Goal: Task Accomplishment & Management: Manage account settings

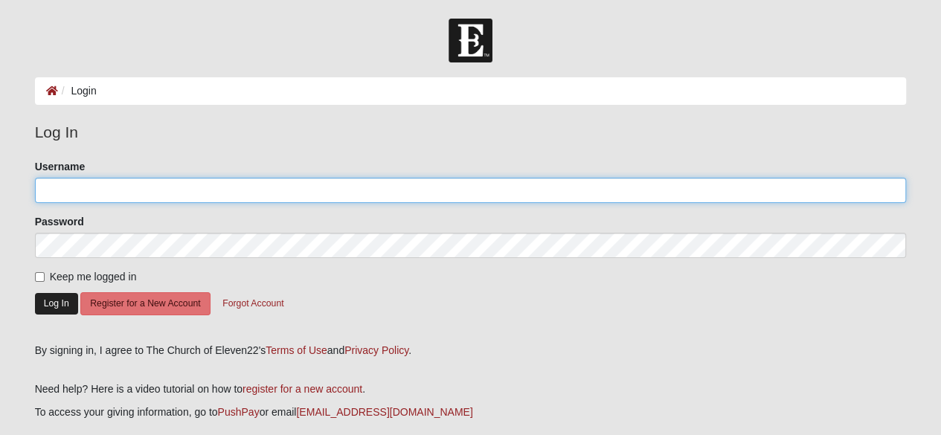
type input "jacksmom2006"
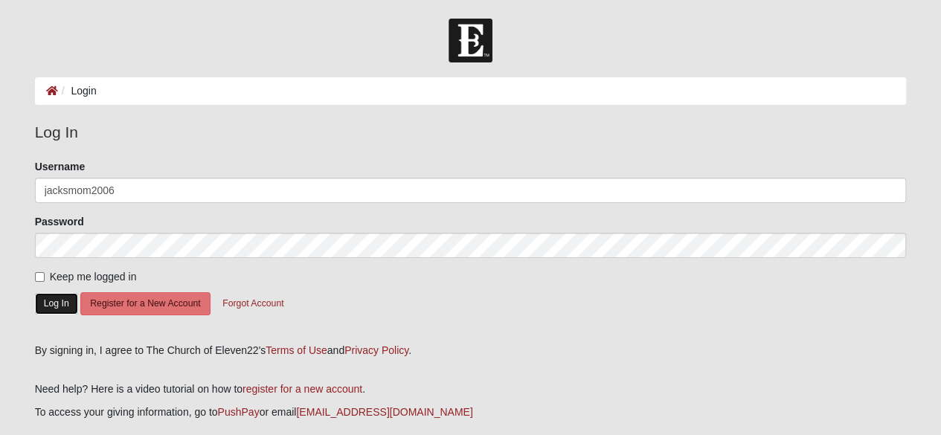
click at [60, 301] on button "Log In" at bounding box center [56, 304] width 43 height 22
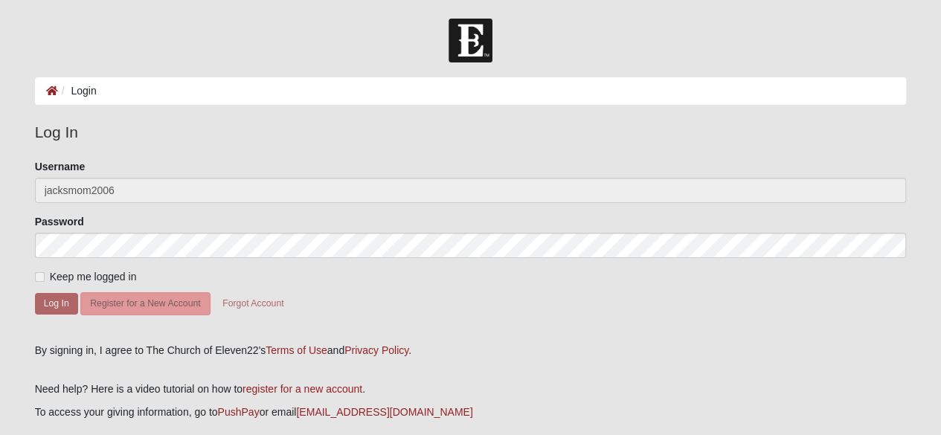
click at [60, 301] on button "Log In" at bounding box center [56, 304] width 43 height 22
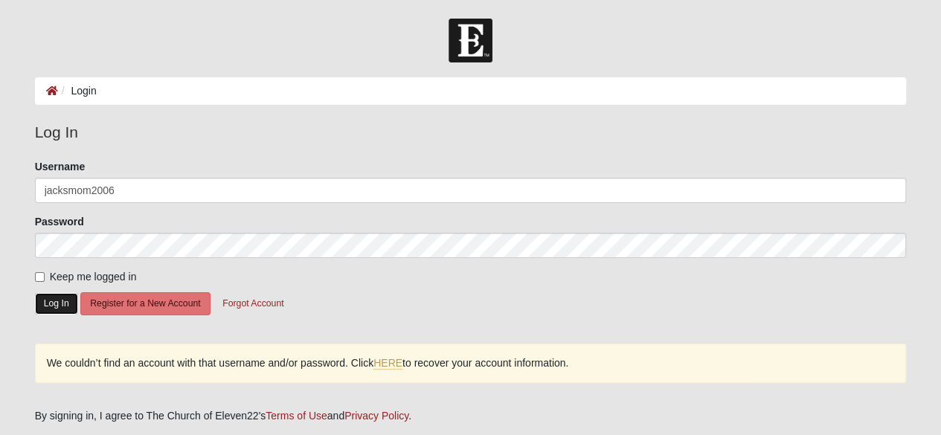
click at [60, 303] on button "Log In" at bounding box center [56, 304] width 43 height 22
click at [392, 358] on link "HERE" at bounding box center [387, 363] width 29 height 13
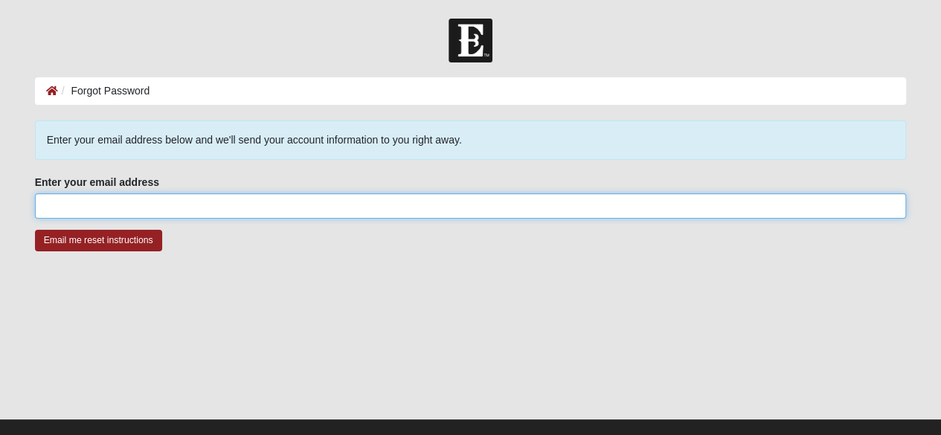
click at [274, 203] on input "Enter your email address" at bounding box center [471, 205] width 872 height 25
type input "mrstracicasey@gmail.com"
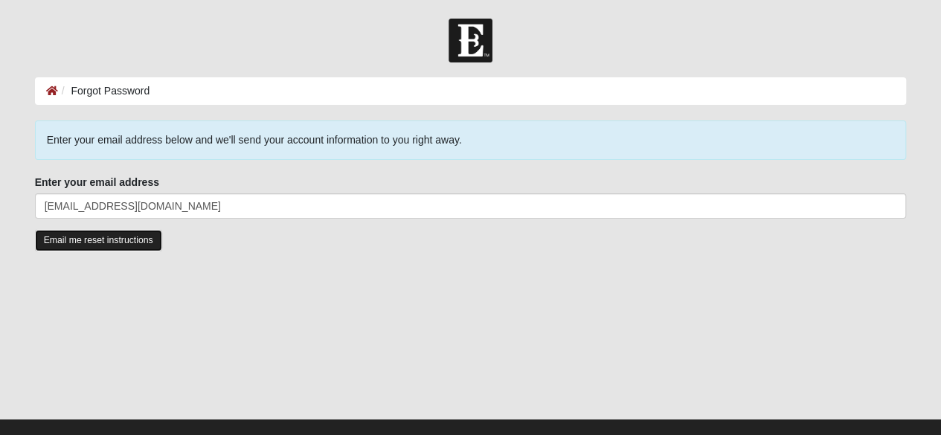
click at [132, 243] on input "Email me reset instructions" at bounding box center [98, 241] width 127 height 22
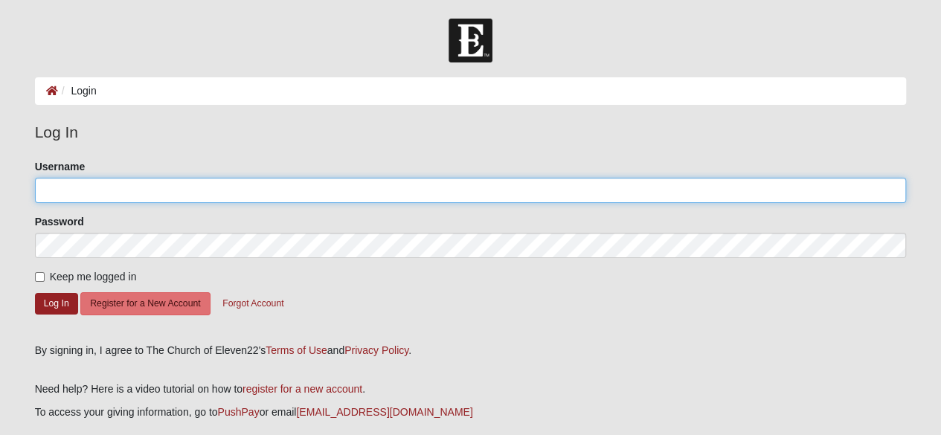
type input "jacksmom2006"
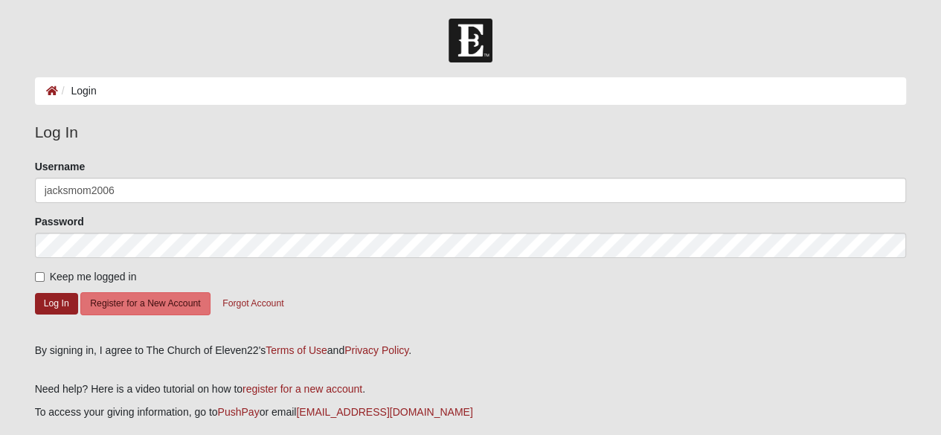
drag, startPoint x: 463, startPoint y: 307, endPoint x: 464, endPoint y: 315, distance: 7.6
click at [464, 315] on form "Please correct the following: Username jacksmom2006 Password Keep me logged in …" at bounding box center [471, 246] width 872 height 174
click at [70, 307] on button "Log In" at bounding box center [56, 304] width 43 height 22
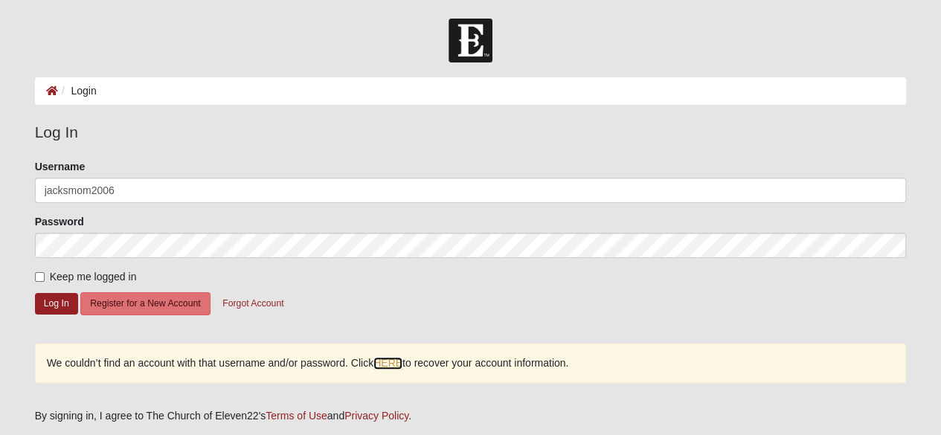
click at [397, 359] on link "HERE" at bounding box center [387, 363] width 29 height 13
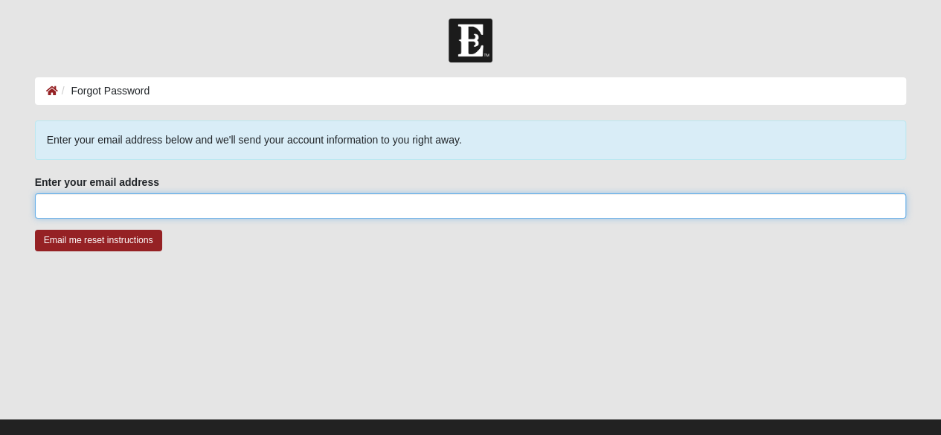
click at [181, 214] on input "Enter your email address" at bounding box center [471, 205] width 872 height 25
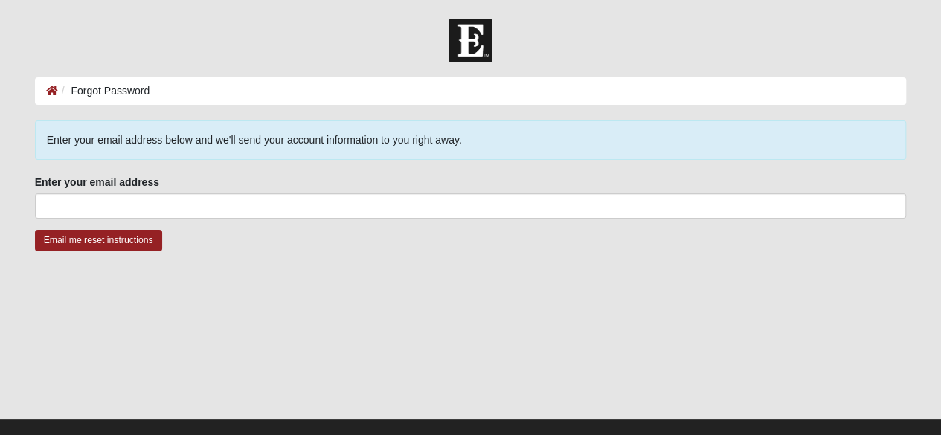
click at [442, 333] on div at bounding box center [471, 343] width 872 height 149
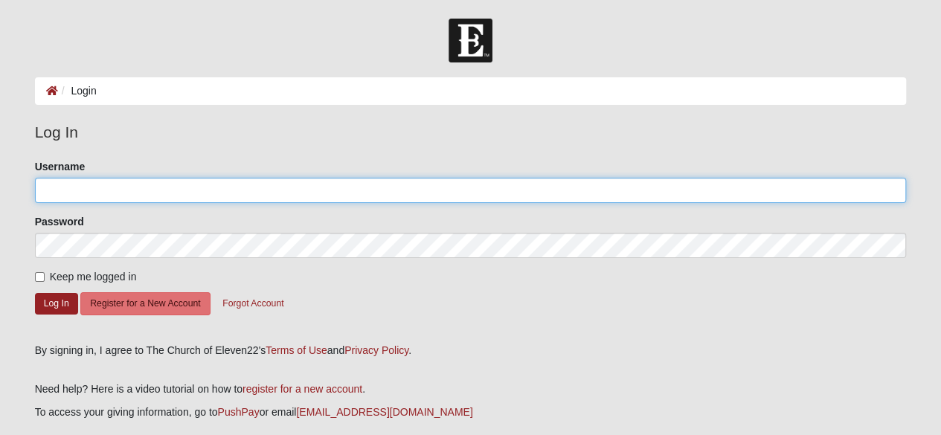
type input "jacksmom2006"
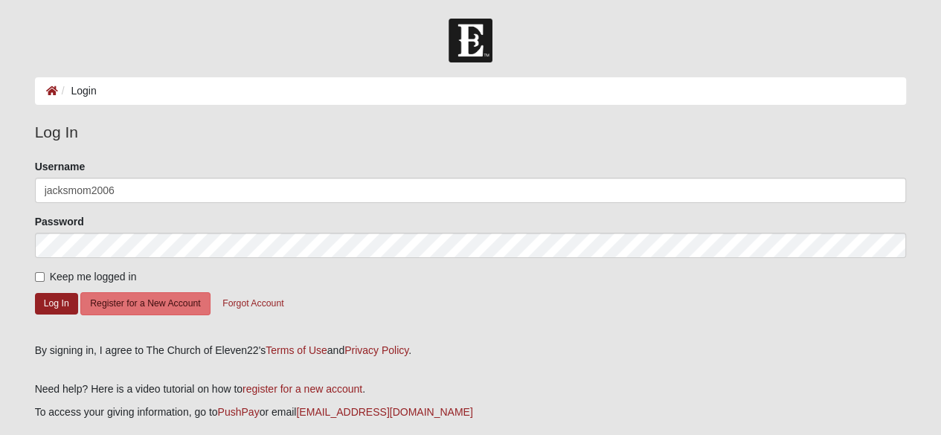
click at [132, 258] on form "Please correct the following: Username jacksmom2006 Password Keep me logged in …" at bounding box center [471, 246] width 872 height 174
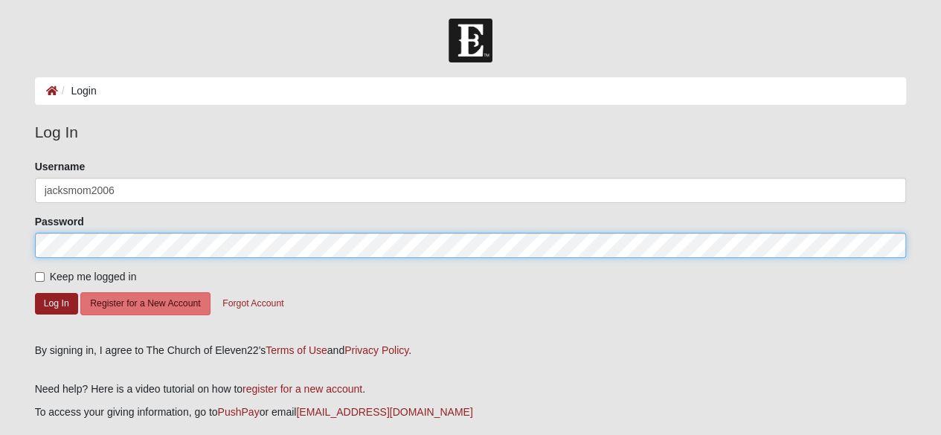
click at [0, 248] on form "Log In Login Login Error Log In Please correct the following: Username jacksmom…" at bounding box center [470, 266] width 941 height 495
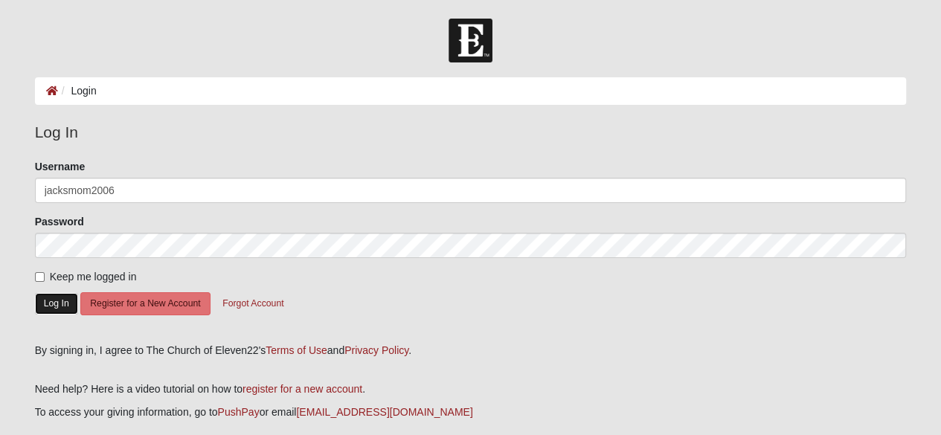
click at [50, 305] on button "Log In" at bounding box center [56, 304] width 43 height 22
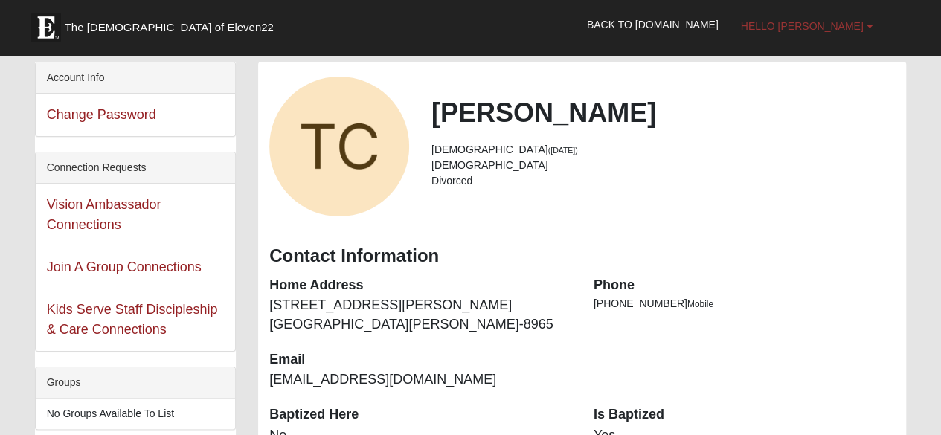
click at [835, 31] on span "Hello [PERSON_NAME]" at bounding box center [802, 26] width 123 height 12
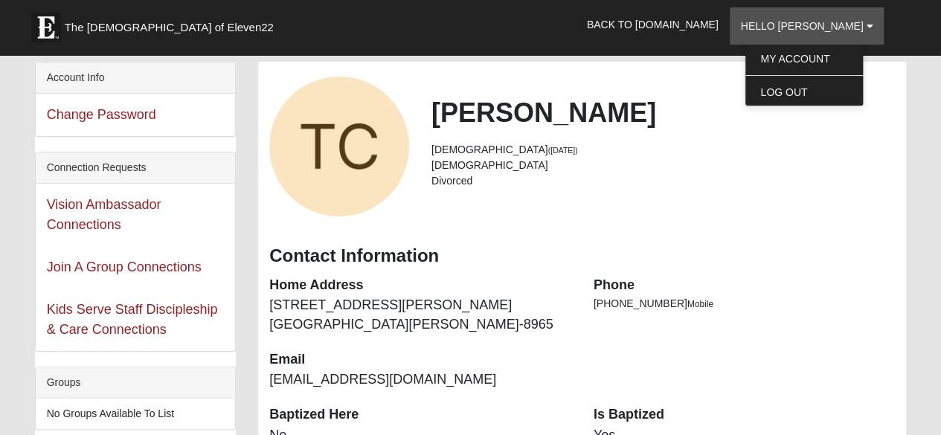
click at [837, 199] on div "[PERSON_NAME] [DEMOGRAPHIC_DATA] ([DATE]) [DEMOGRAPHIC_DATA] Divorced" at bounding box center [582, 147] width 648 height 140
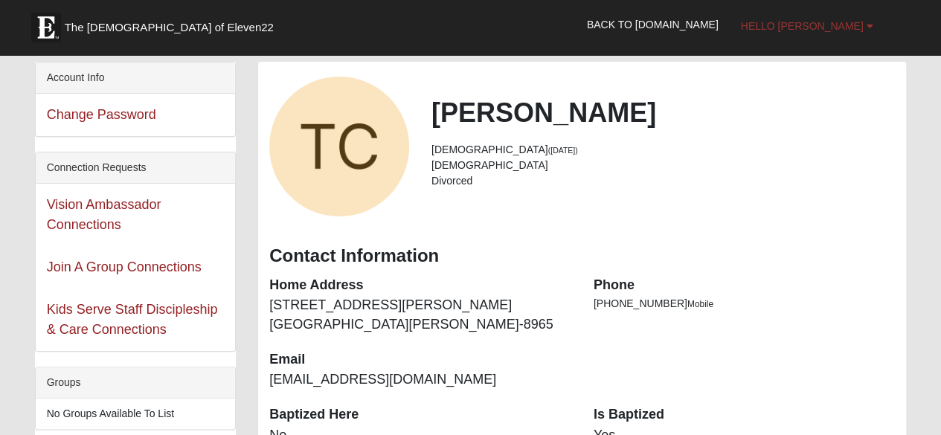
click at [830, 22] on span "Hello [PERSON_NAME]" at bounding box center [802, 26] width 123 height 12
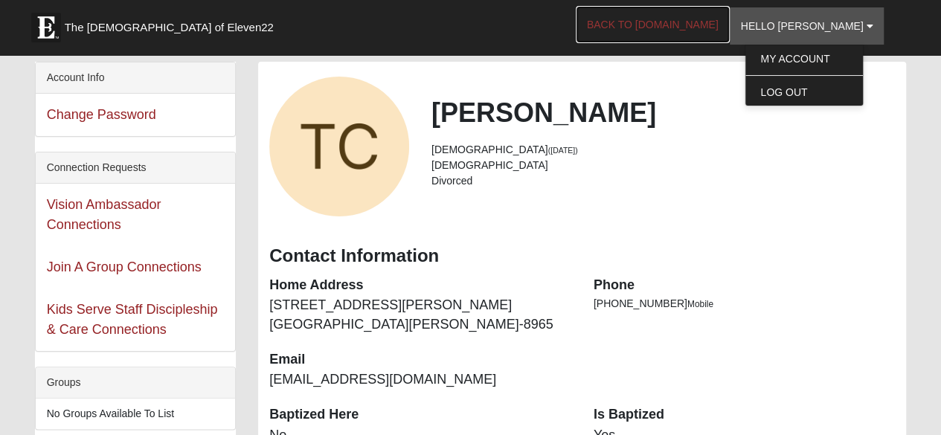
click at [687, 29] on link "Back to [DOMAIN_NAME]" at bounding box center [653, 24] width 154 height 37
